Goal: Task Accomplishment & Management: Complete application form

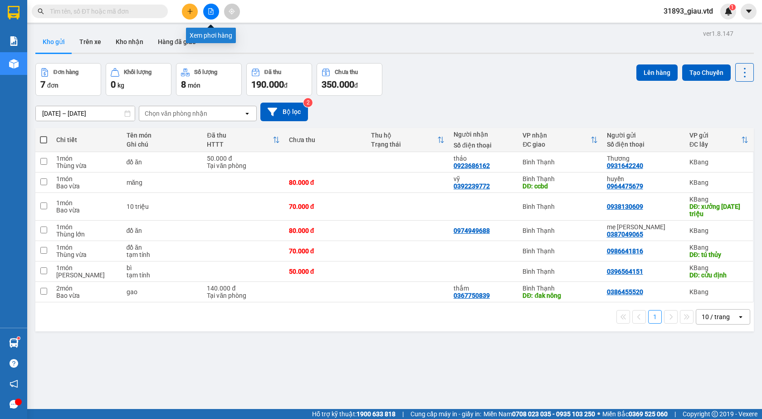
click at [218, 7] on button at bounding box center [211, 12] width 16 height 16
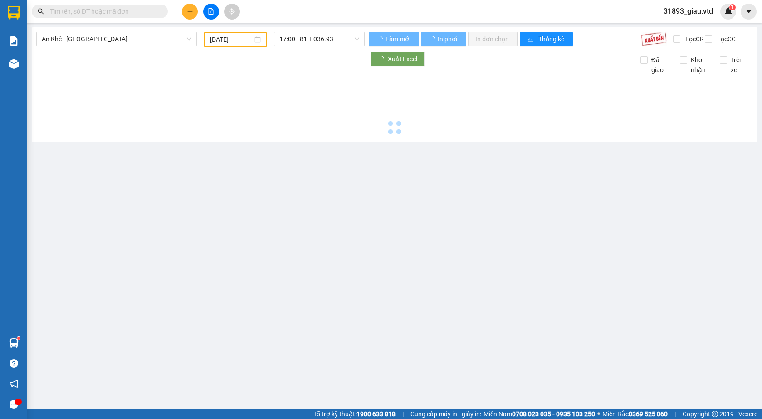
click at [102, 37] on span "An Khê - [GEOGRAPHIC_DATA]" at bounding box center [117, 39] width 150 height 14
type input "[DATE]"
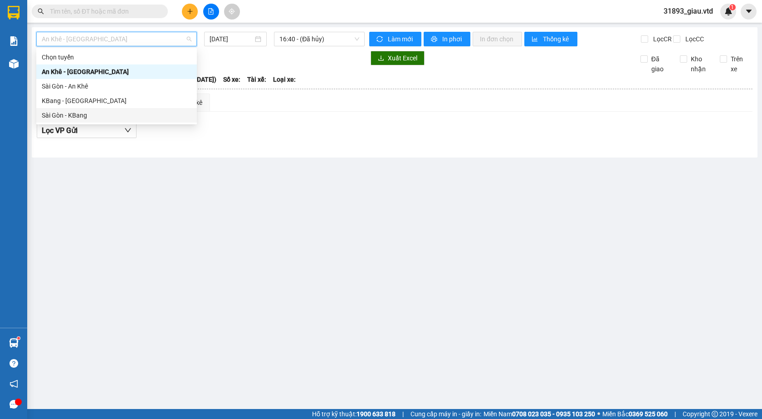
click at [68, 115] on div "Sài Gòn - KBang" at bounding box center [117, 115] width 150 height 10
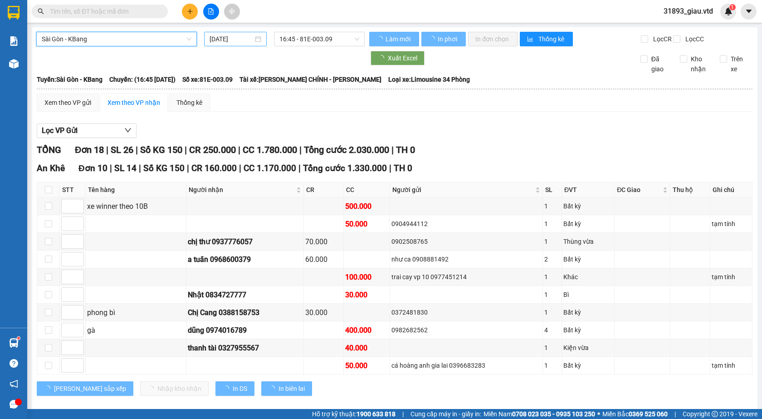
click at [227, 40] on input "[DATE]" at bounding box center [232, 39] width 44 height 10
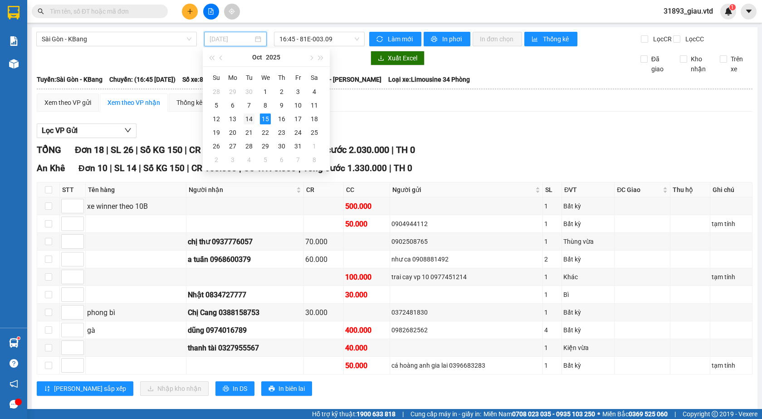
click at [254, 117] on div "14" at bounding box center [249, 118] width 11 height 11
type input "[DATE]"
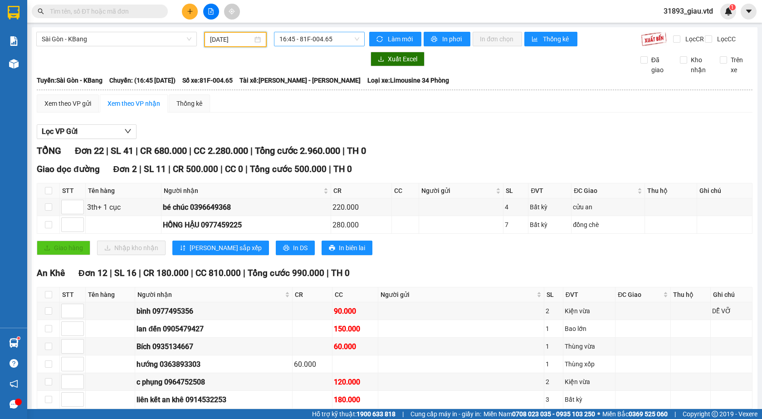
click at [311, 39] on span "16:45 - 81F-004.65" at bounding box center [319, 39] width 80 height 14
click at [325, 85] on div "17:00 - 81H-036.93" at bounding box center [312, 86] width 71 height 10
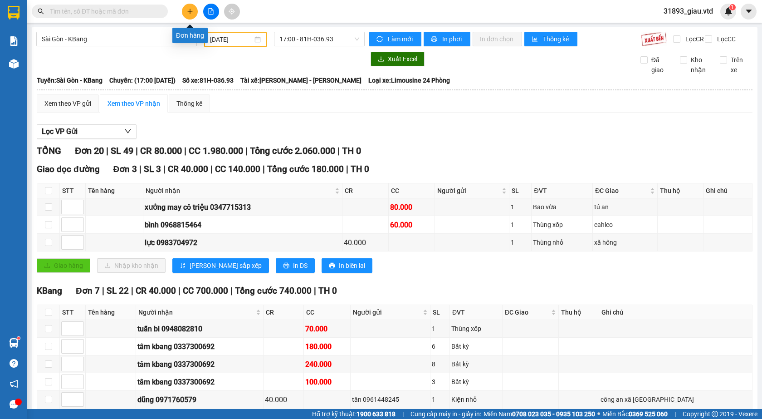
click at [192, 16] on button at bounding box center [190, 12] width 16 height 16
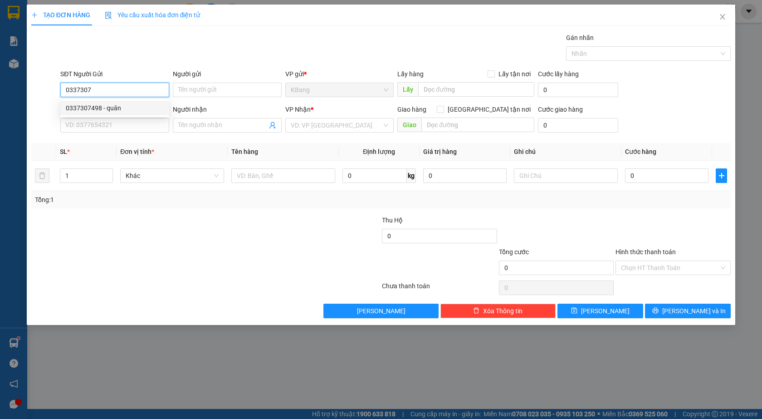
click at [119, 106] on div "0337307498 - quân" at bounding box center [115, 108] width 98 height 10
type input "0337307498"
type input "quân"
type input "0969657669"
type input "liên"
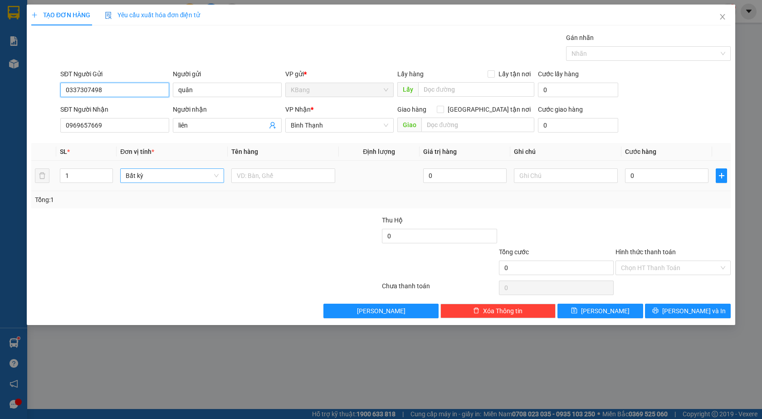
click at [158, 174] on span "Bất kỳ" at bounding box center [172, 176] width 93 height 14
type input "0337307498"
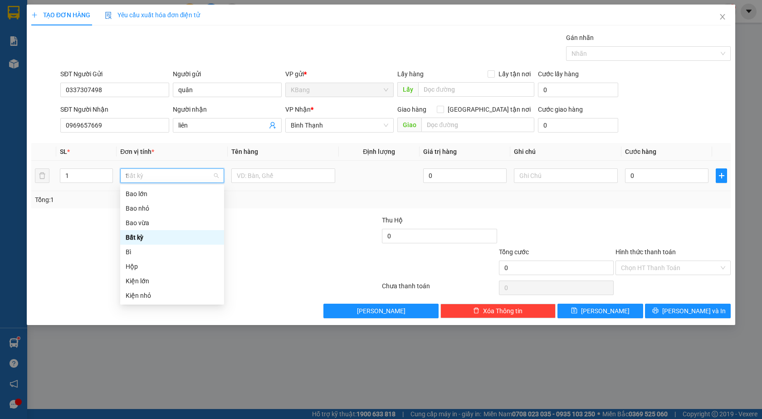
type input "th"
click at [159, 224] on div "Thùng vừa" at bounding box center [172, 223] width 93 height 10
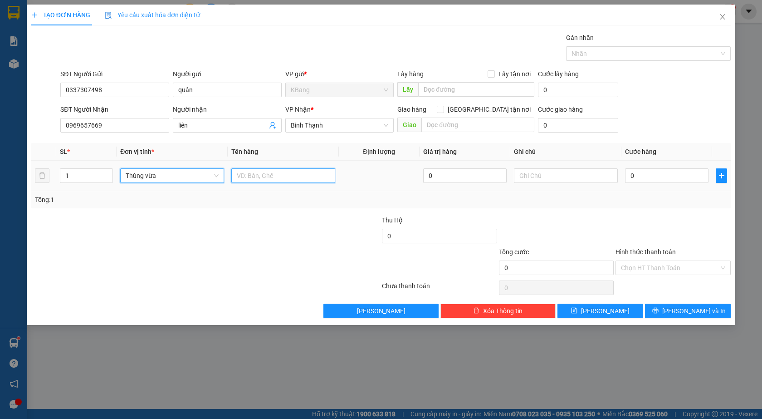
click at [261, 172] on input "text" at bounding box center [283, 175] width 104 height 15
type input "d"
type input "đồ ăn"
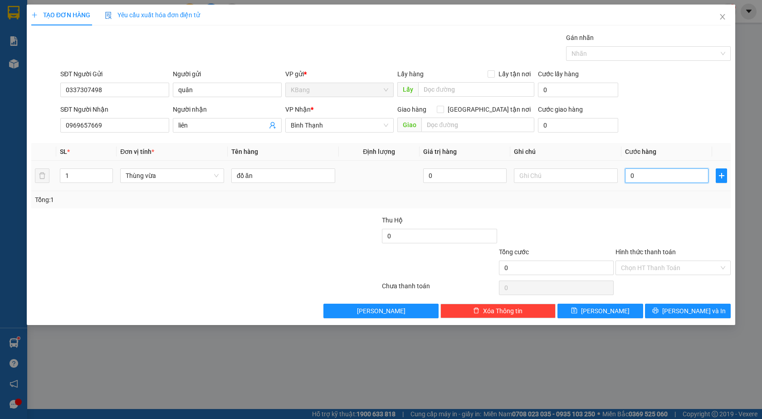
click at [641, 172] on input "0" at bounding box center [666, 175] width 83 height 15
type input "5"
type input "50"
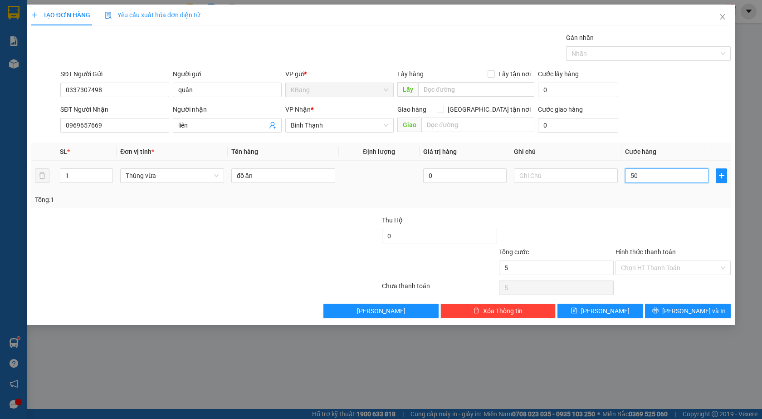
type input "50"
type input "500"
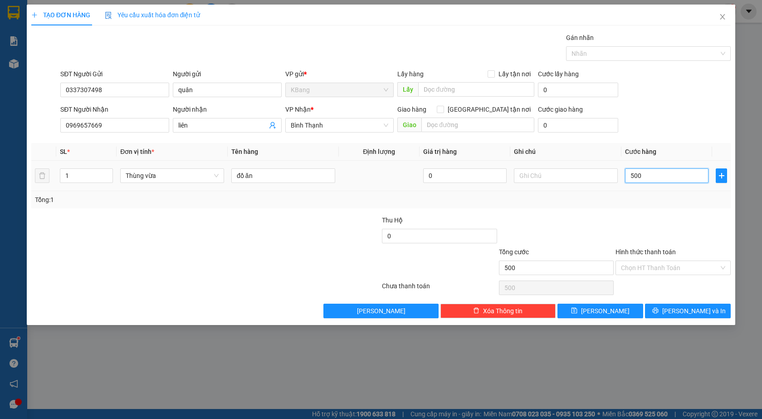
type input "5.000"
type input "50.000"
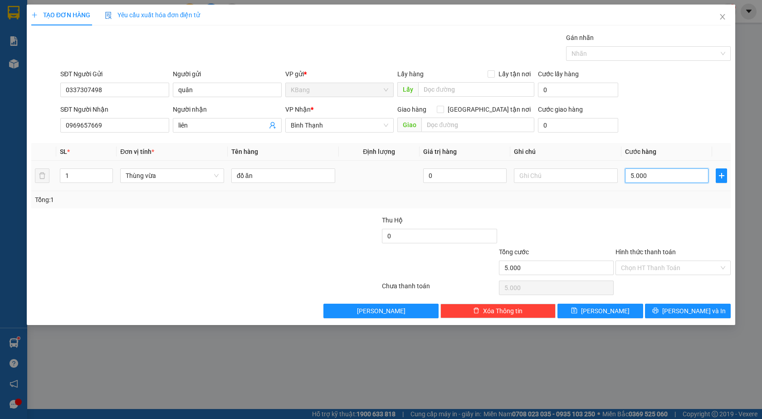
type input "50.000"
click at [686, 308] on span "[PERSON_NAME] và In" at bounding box center [693, 311] width 63 height 10
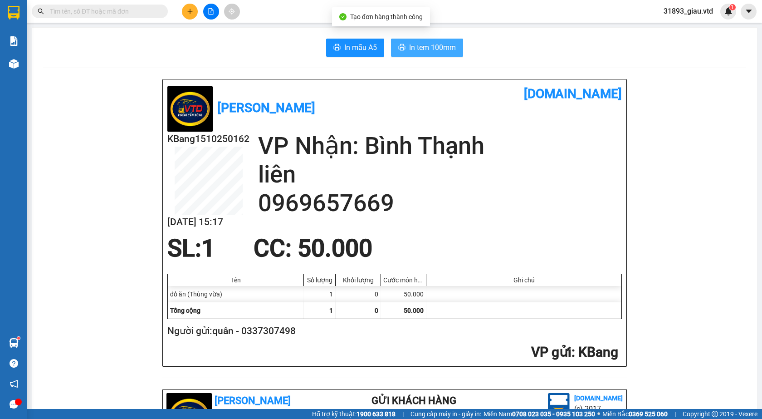
click at [435, 49] on span "In tem 100mm" at bounding box center [432, 47] width 47 height 11
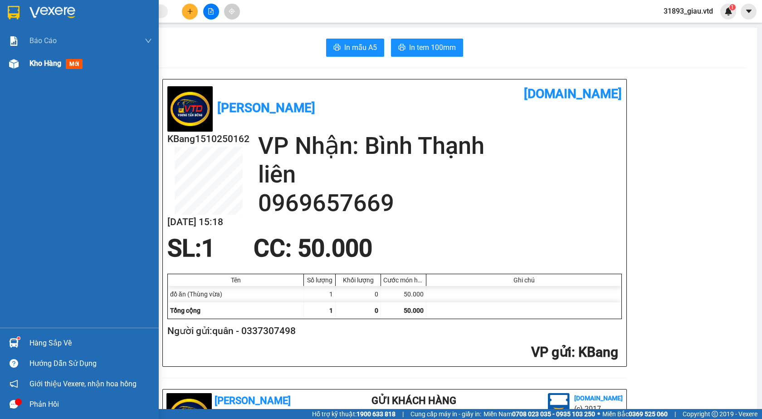
click at [35, 68] on span "Kho hàng" at bounding box center [45, 63] width 32 height 9
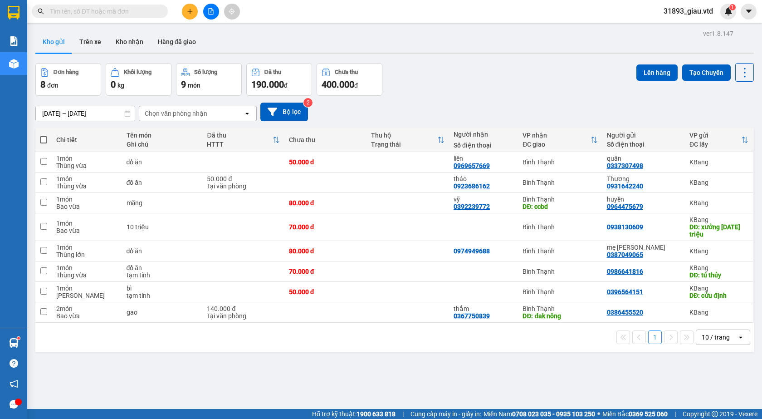
click at [40, 138] on span at bounding box center [43, 139] width 7 height 7
click at [44, 135] on input "checkbox" at bounding box center [44, 135] width 0 height 0
checkbox input "true"
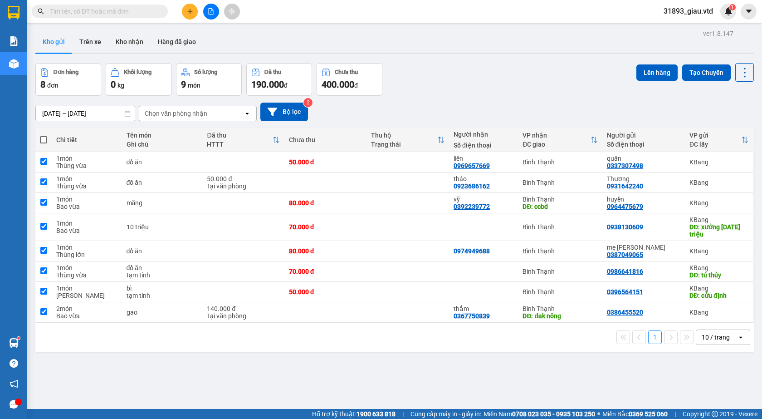
checkbox input "true"
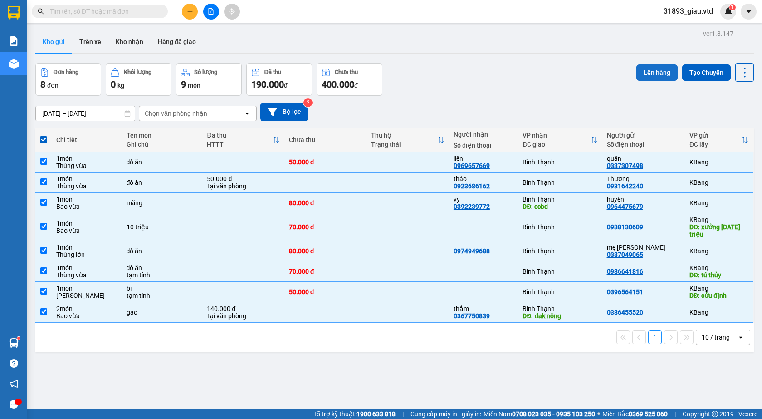
click at [642, 74] on button "Lên hàng" at bounding box center [656, 72] width 41 height 16
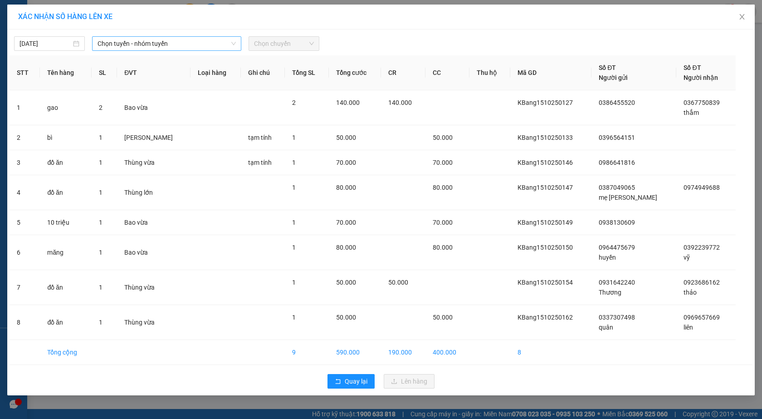
click at [107, 37] on span "Chọn tuyến - nhóm tuyến" at bounding box center [167, 44] width 138 height 14
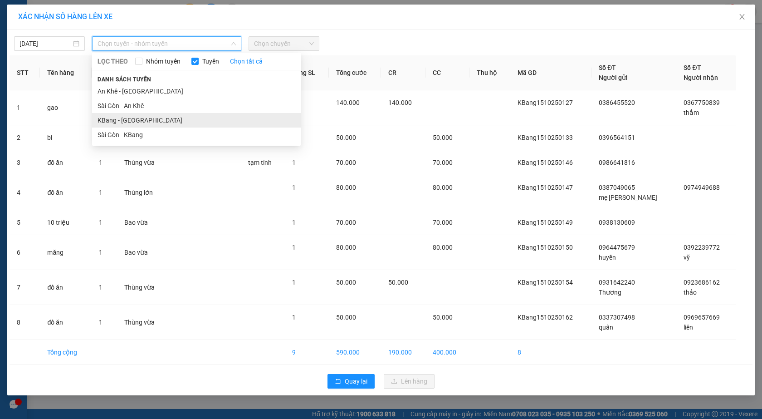
click at [109, 116] on li "KBang - [GEOGRAPHIC_DATA]" at bounding box center [196, 120] width 209 height 15
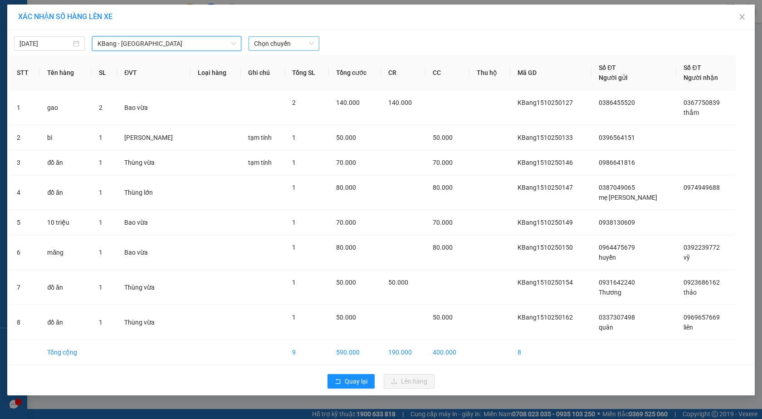
click at [272, 49] on span "Chọn chuyến" at bounding box center [284, 44] width 60 height 14
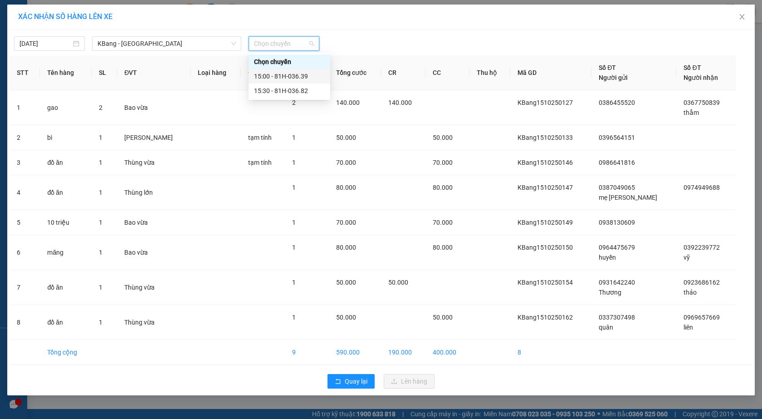
click at [290, 73] on div "15:00 - 81H-036.39" at bounding box center [289, 76] width 71 height 10
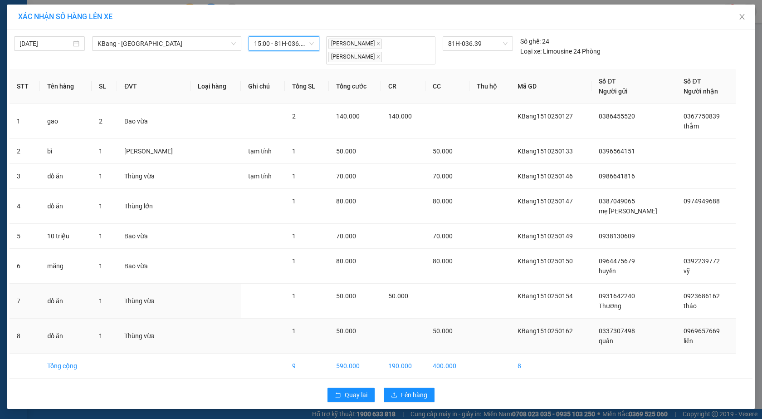
scroll to position [1, 0]
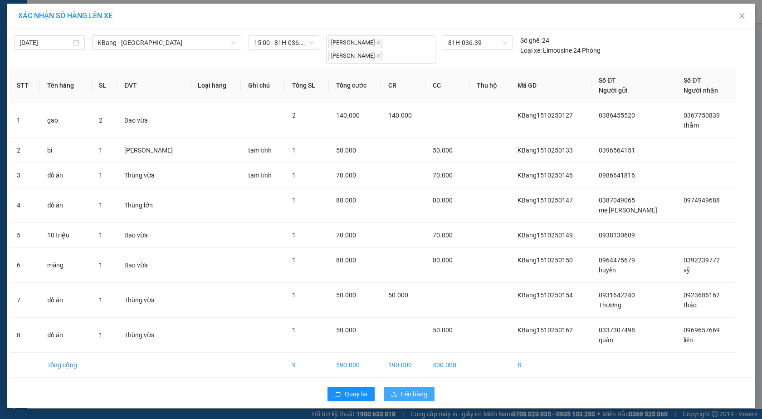
click at [405, 392] on span "Lên hàng" at bounding box center [414, 394] width 26 height 10
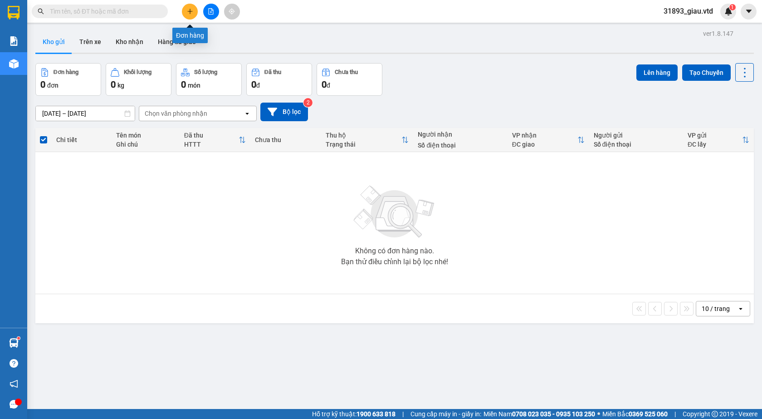
click at [188, 8] on button at bounding box center [190, 12] width 16 height 16
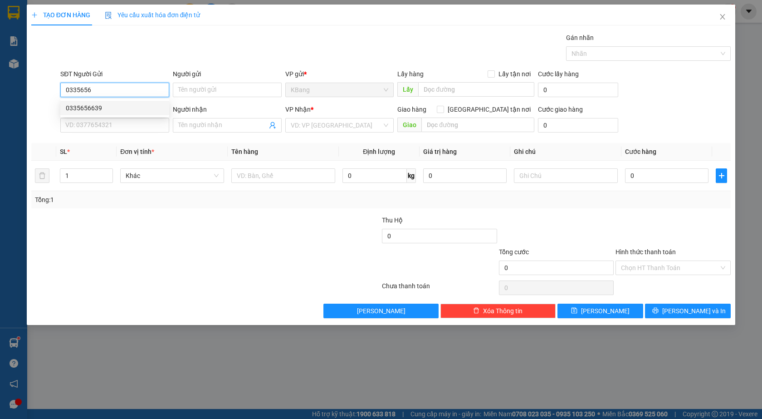
click at [102, 107] on div "0335656639" at bounding box center [115, 108] width 98 height 10
type input "0335656639"
type input "0919581998"
type input "tâm"
type input "bắc [GEOGRAPHIC_DATA]"
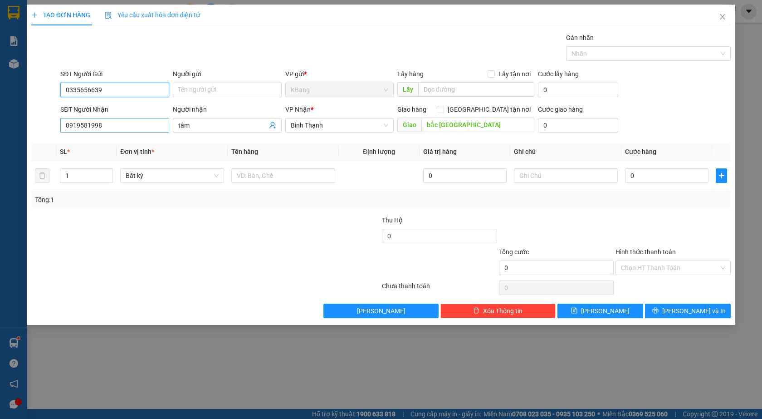
type input "0335656639"
drag, startPoint x: 106, startPoint y: 124, endPoint x: 16, endPoint y: 116, distance: 90.7
click at [16, 116] on div "TẠO ĐƠN HÀNG Yêu cầu xuất hóa đơn điện tử Transit Pickup Surcharge Ids Transit …" at bounding box center [381, 209] width 762 height 419
type input "tâ"
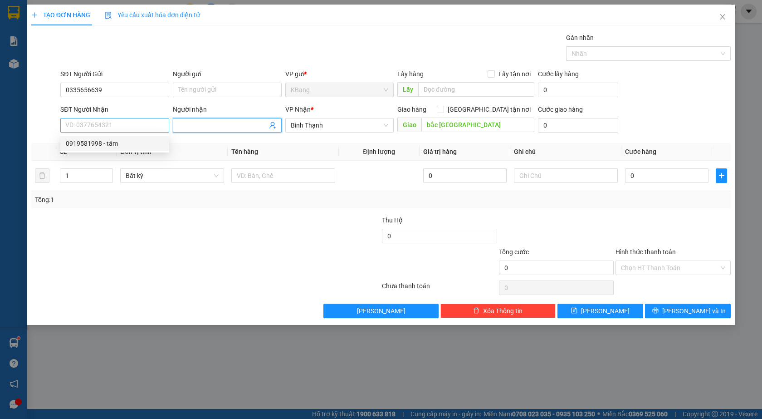
drag, startPoint x: 192, startPoint y: 126, endPoint x: 149, endPoint y: 122, distance: 42.8
click at [149, 122] on div "SĐT Người Nhận VD: 0377654321 Người nhận tâm VP Nhận * [GEOGRAPHIC_DATA] tận nơ…" at bounding box center [396, 120] width 674 height 32
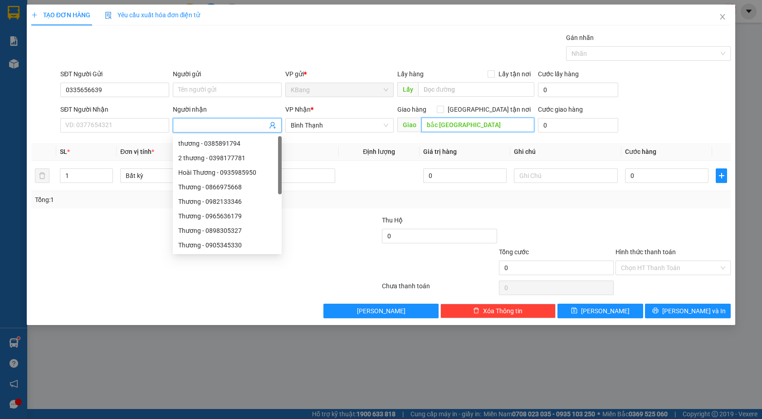
click at [466, 128] on input "bắc [GEOGRAPHIC_DATA]" at bounding box center [477, 124] width 113 height 15
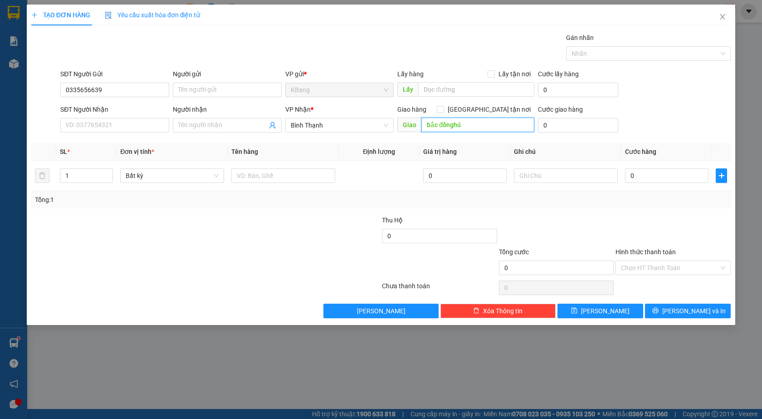
click at [454, 120] on input "bắc đồnghú" at bounding box center [477, 124] width 113 height 15
click at [454, 120] on input "bắc đồng" at bounding box center [477, 124] width 113 height 15
type input "bắc"
click at [454, 120] on input "bắc" at bounding box center [477, 124] width 113 height 15
click at [454, 120] on input "text" at bounding box center [477, 124] width 113 height 15
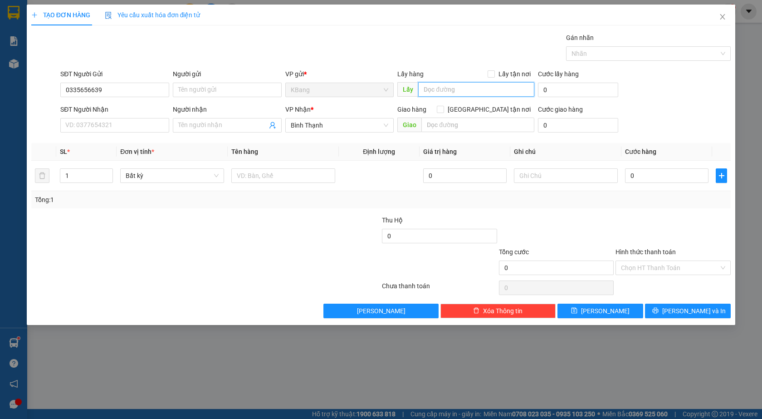
click at [429, 89] on input "text" at bounding box center [476, 89] width 116 height 15
type input "Nghĩa an"
click at [431, 120] on input "text" at bounding box center [477, 124] width 113 height 15
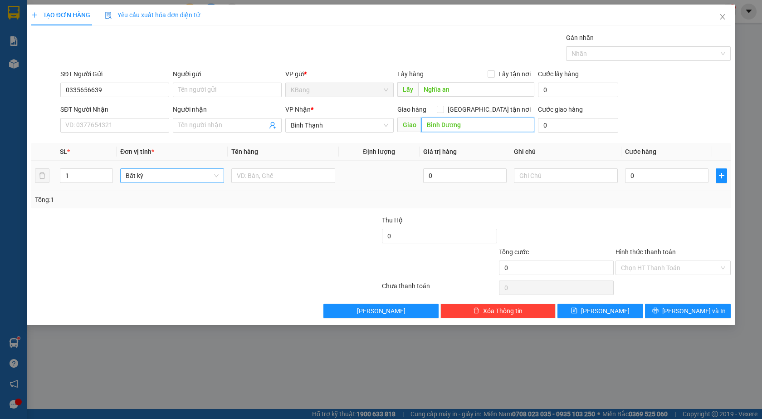
click at [149, 170] on span "Bất kỳ" at bounding box center [172, 176] width 93 height 14
type input "Bình Dương"
type input "th"
click at [152, 222] on div "Thùng vừa" at bounding box center [172, 223] width 93 height 10
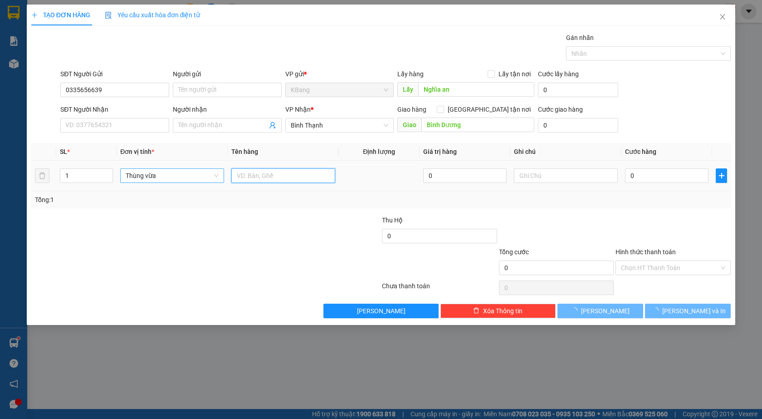
click at [288, 171] on input "text" at bounding box center [283, 175] width 104 height 15
type input "d"
type input "đồ ăn"
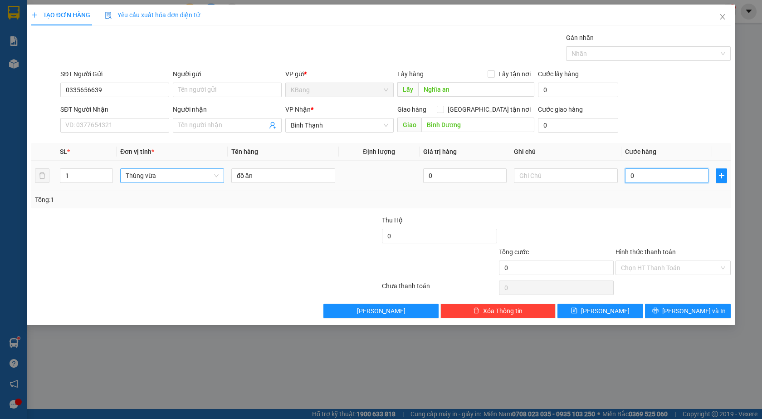
click at [661, 176] on input "0" at bounding box center [666, 175] width 83 height 15
type input "7"
type input "70"
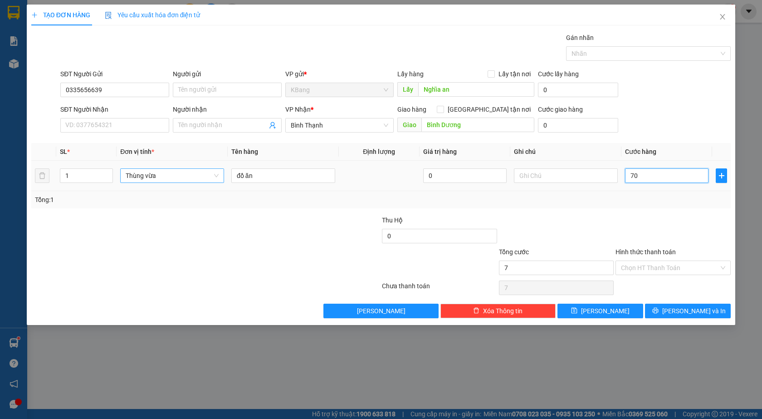
type input "70"
type input "700"
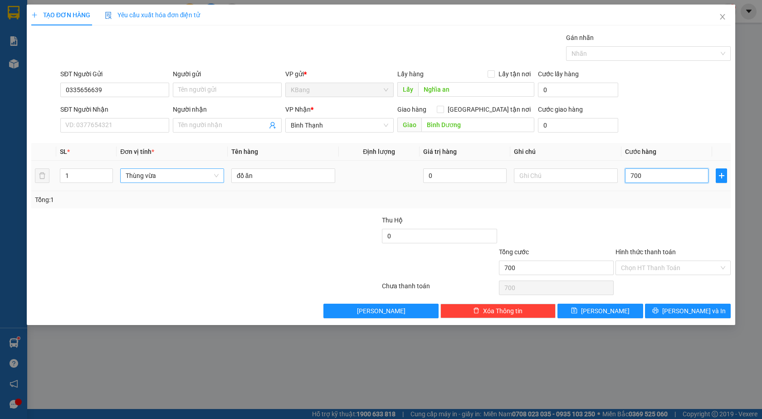
type input "7.000"
type input "70.000"
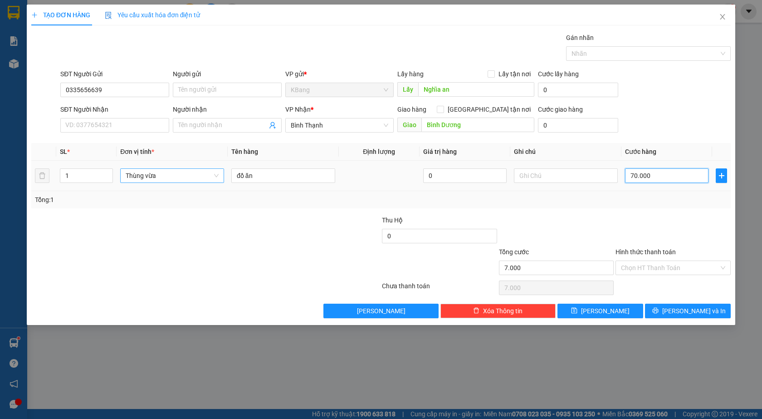
type input "70.000"
click at [559, 170] on input "text" at bounding box center [566, 175] width 104 height 15
type input "tạm tính"
click at [577, 313] on icon "save" at bounding box center [574, 310] width 6 height 6
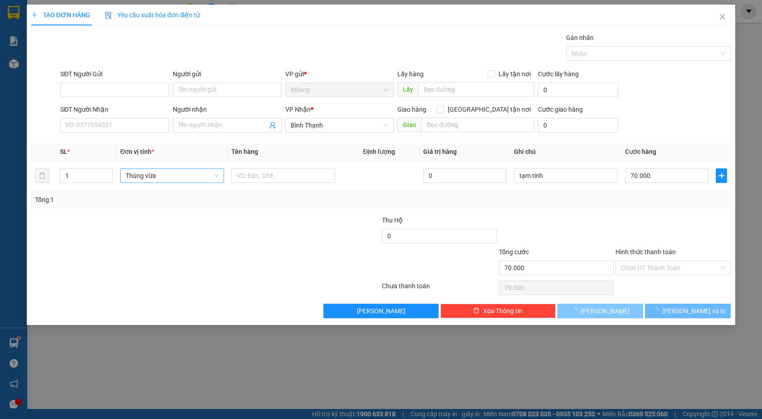
type input "0"
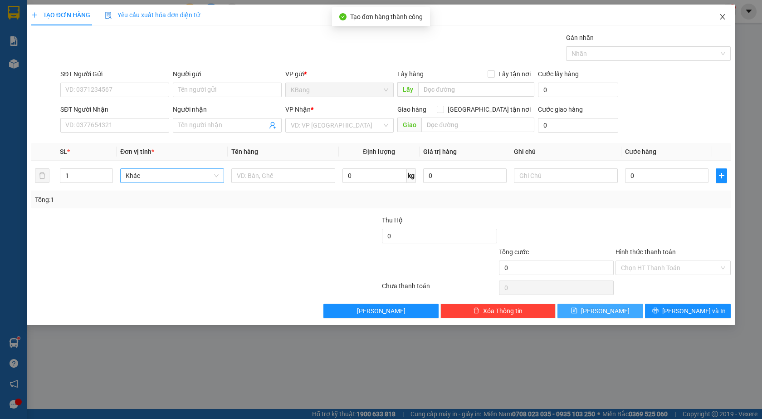
click at [720, 15] on icon "close" at bounding box center [722, 16] width 7 height 7
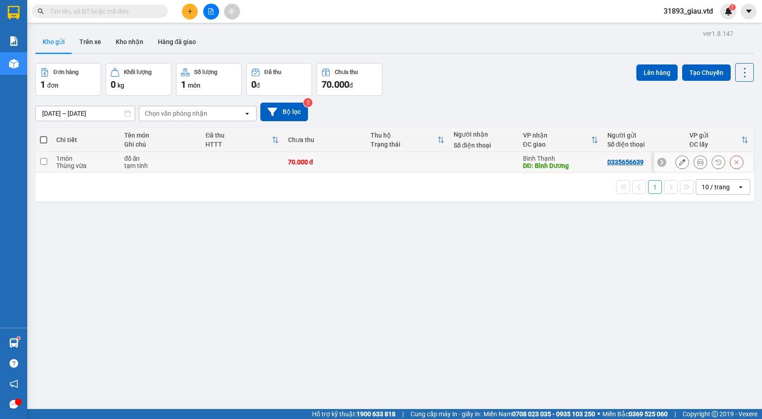
click at [45, 162] on input "checkbox" at bounding box center [43, 161] width 7 height 7
checkbox input "true"
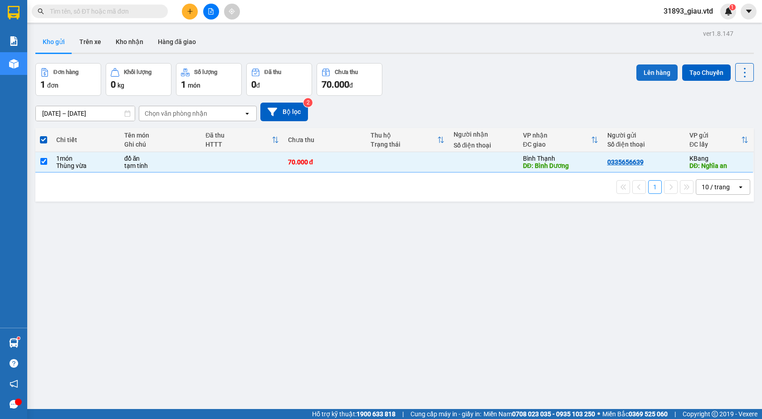
click at [656, 67] on button "Lên hàng" at bounding box center [656, 72] width 41 height 16
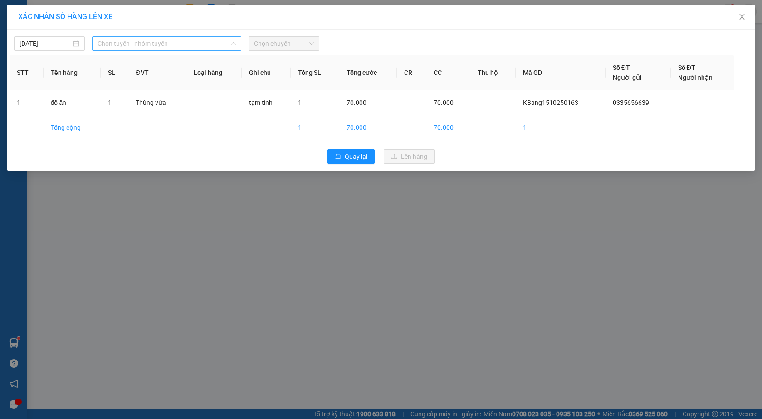
click at [141, 41] on span "Chọn tuyến - nhóm tuyến" at bounding box center [167, 44] width 138 height 14
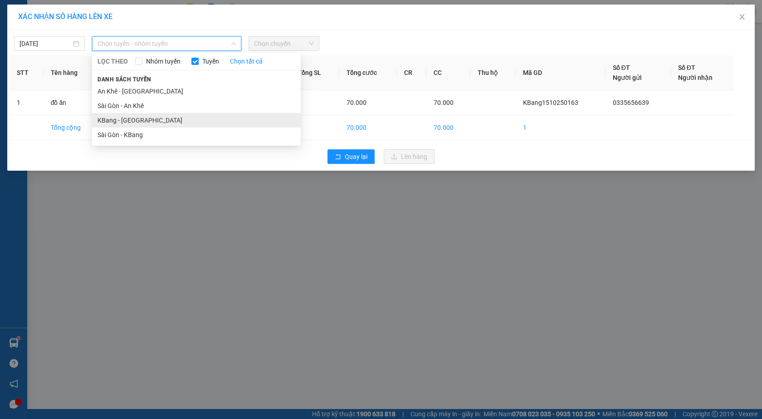
click at [121, 123] on li "KBang - [GEOGRAPHIC_DATA]" at bounding box center [196, 120] width 209 height 15
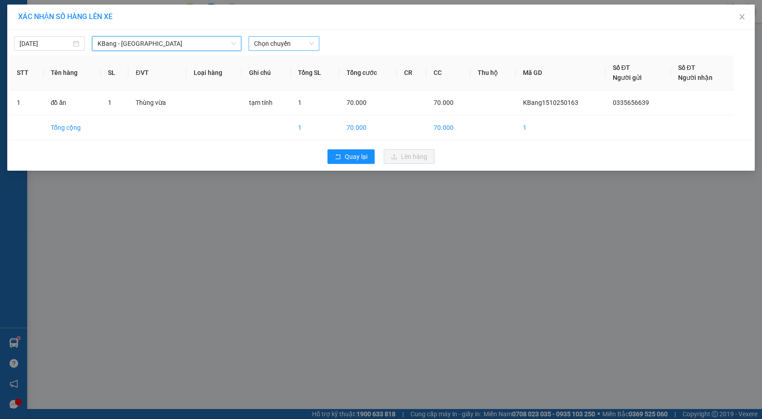
click at [258, 42] on span "Chọn chuyến" at bounding box center [284, 44] width 60 height 14
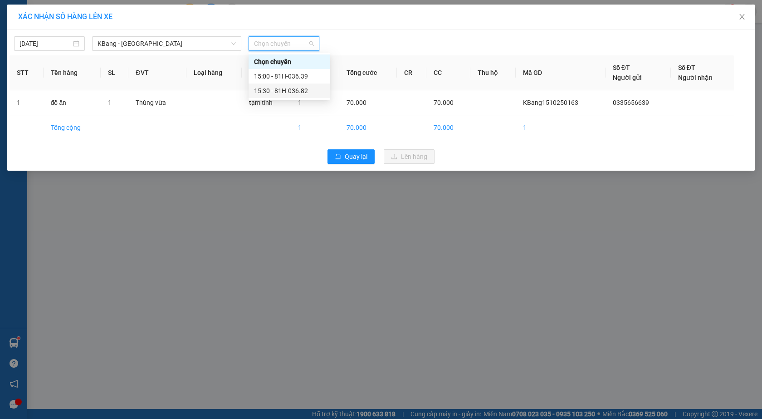
click at [288, 93] on div "15:30 - 81H-036.82" at bounding box center [289, 91] width 71 height 10
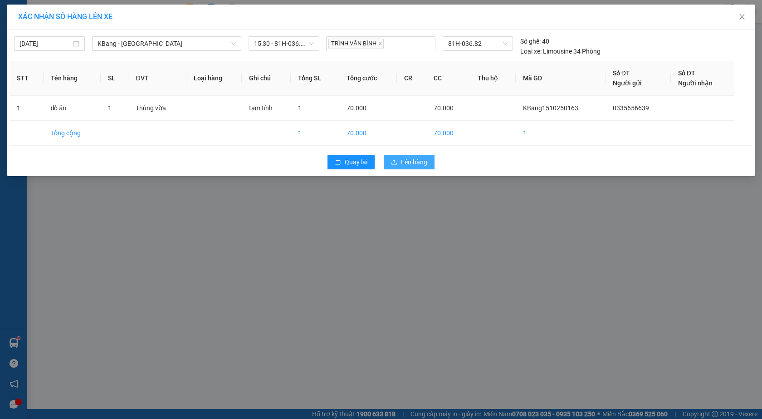
click at [410, 162] on span "Lên hàng" at bounding box center [414, 162] width 26 height 10
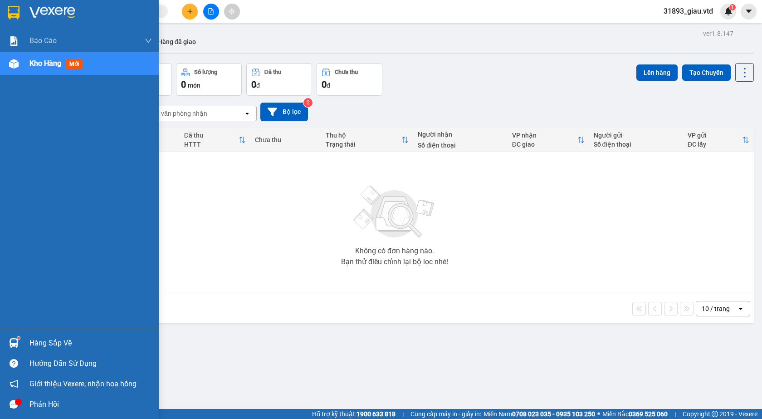
click at [40, 66] on span "Kho hàng" at bounding box center [45, 63] width 32 height 9
